Goal: Check status: Check status

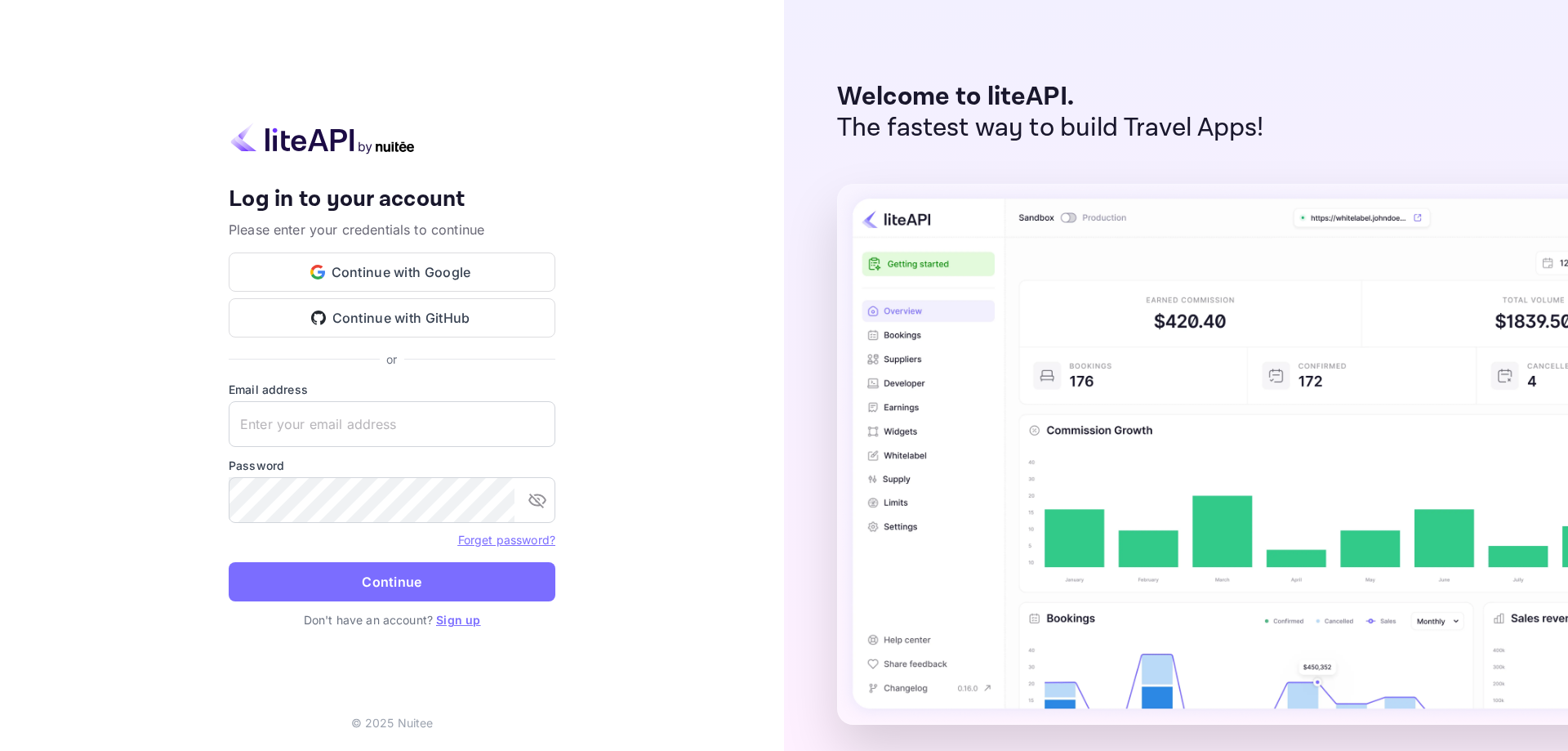
click at [466, 278] on button "Continue with Google" at bounding box center [392, 272] width 327 height 39
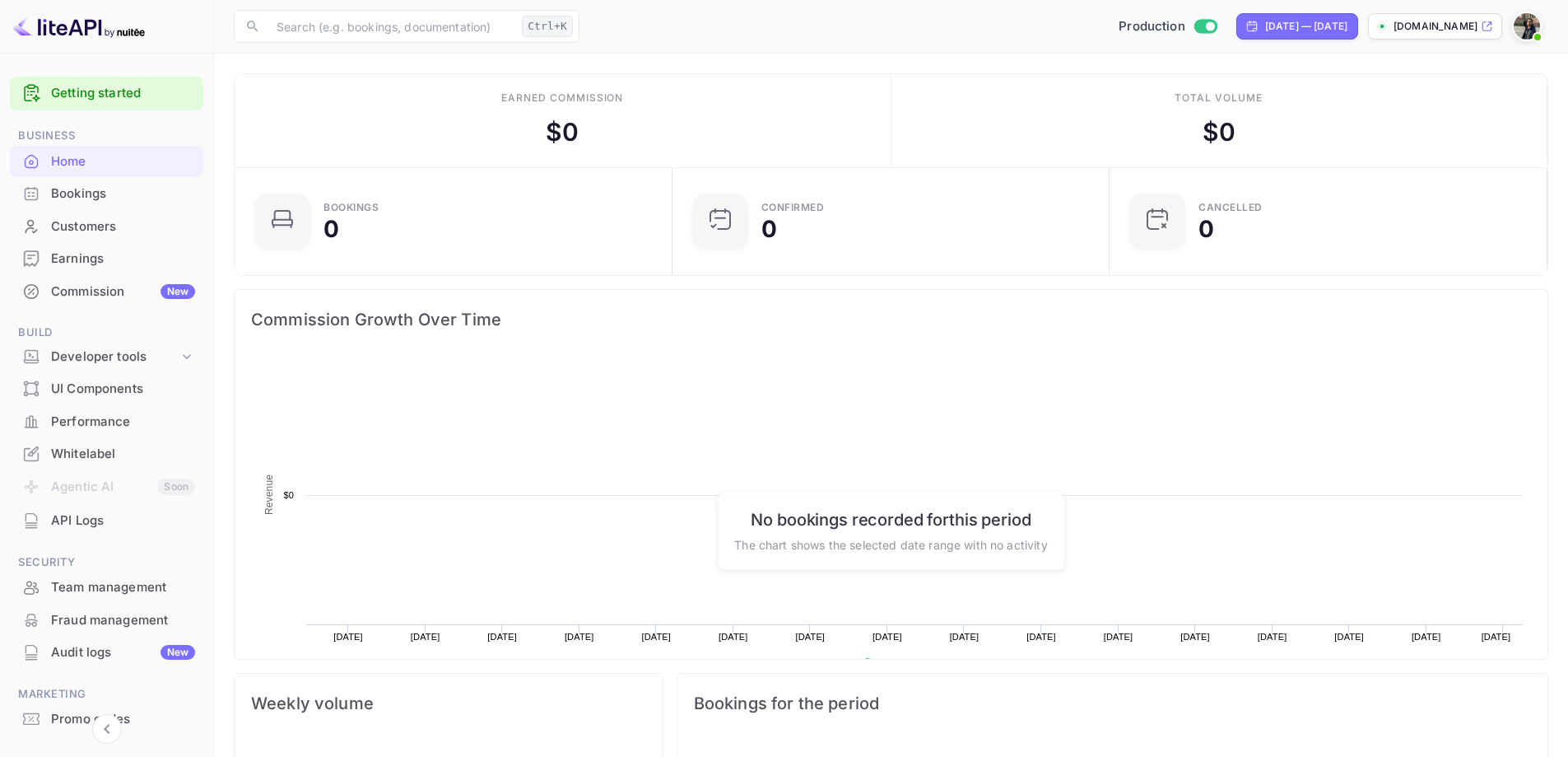
scroll to position [255, 415]
click at [1438, 28] on p "[DOMAIN_NAME]" at bounding box center [1436, 26] width 84 height 15
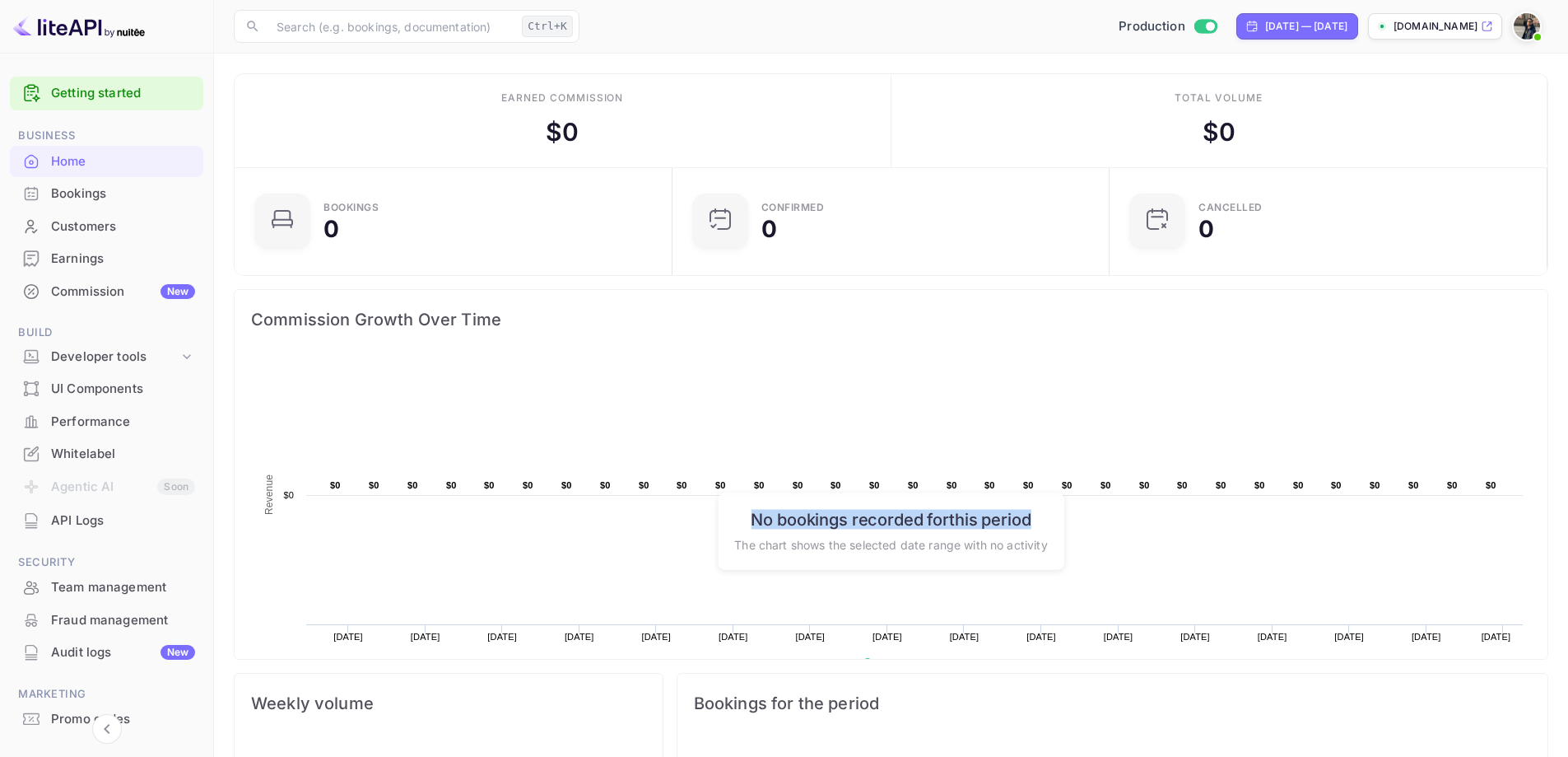
drag, startPoint x: 1037, startPoint y: 523, endPoint x: 1050, endPoint y: 556, distance: 35.5
click at [1046, 572] on div "Created with Highcharts 10.3.3 Revenue Chart context menu $0 ​ $0 $0 ​ $0 $0 ​ …" at bounding box center [891, 531] width 1313 height 363
click at [1052, 547] on div "No bookings recorded for this period The chart shows the selected date range wi…" at bounding box center [891, 531] width 346 height 77
drag, startPoint x: 1052, startPoint y: 547, endPoint x: 746, endPoint y: 518, distance: 307.4
click at [751, 512] on div "No bookings recorded for this period The chart shows the selected date range wi…" at bounding box center [891, 531] width 346 height 77
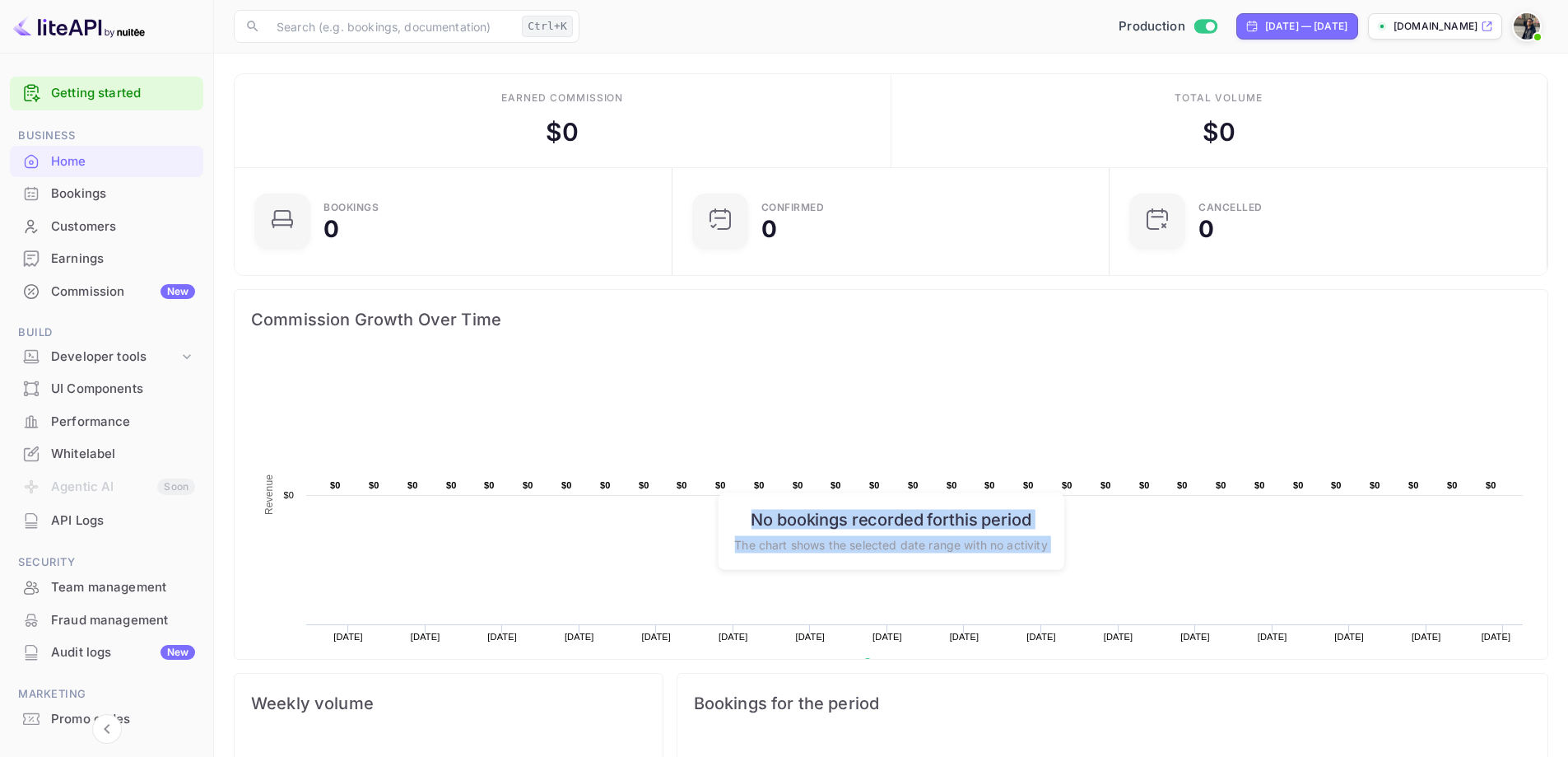
click at [740, 527] on h6 "No bookings recorded for this period" at bounding box center [890, 519] width 313 height 20
drag, startPoint x: 751, startPoint y: 518, endPoint x: 1059, endPoint y: 553, distance: 310.0
click at [1059, 553] on div "No bookings recorded for this period The chart shows the selected date range wi…" at bounding box center [891, 531] width 346 height 77
click at [943, 518] on h6 "No bookings recorded for this period" at bounding box center [890, 519] width 313 height 20
